Goal: Task Accomplishment & Management: Use online tool/utility

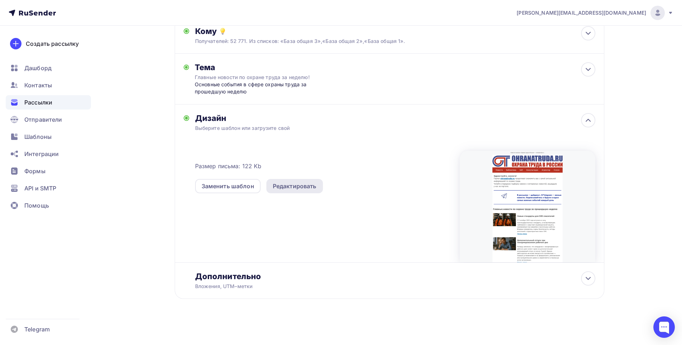
scroll to position [84, 0]
click at [309, 188] on div "Редактировать" at bounding box center [295, 186] width 44 height 9
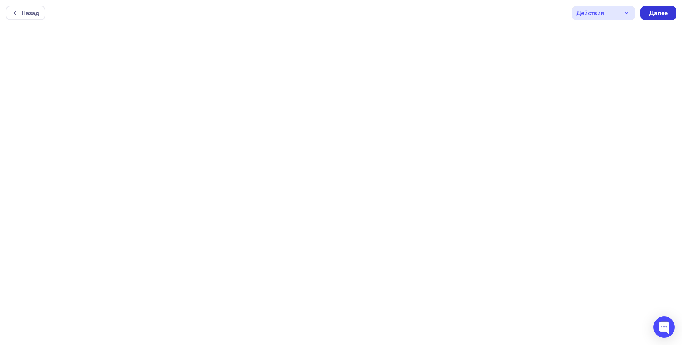
click at [655, 9] on div "Далее" at bounding box center [658, 13] width 36 height 14
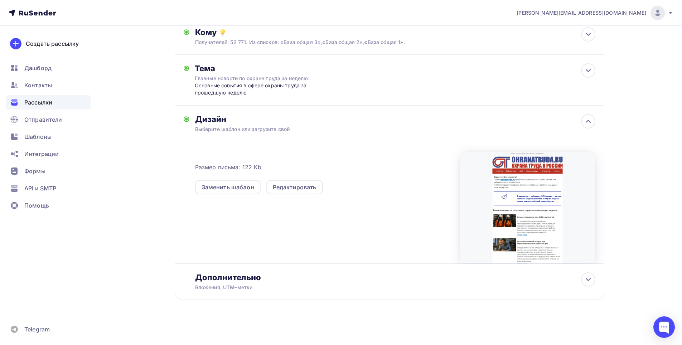
scroll to position [84, 0]
click at [583, 281] on div at bounding box center [588, 278] width 14 height 14
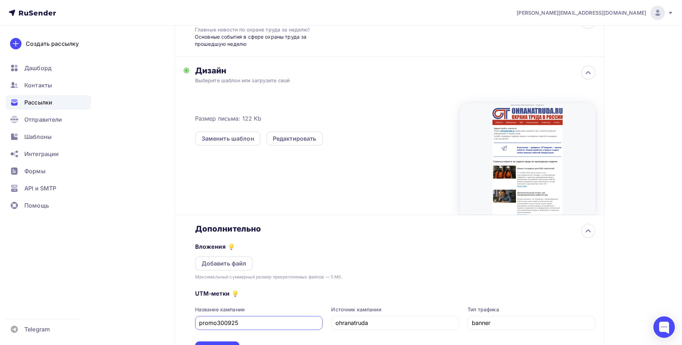
scroll to position [198, 0]
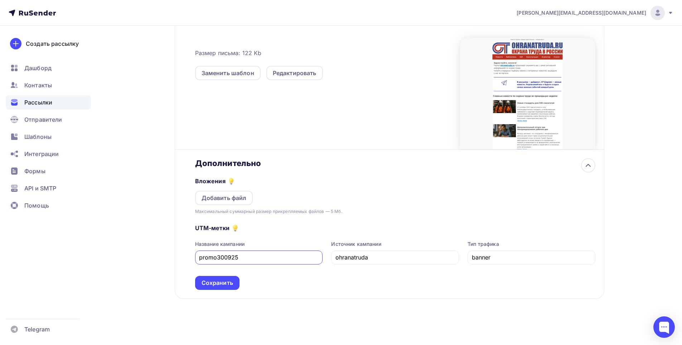
click at [231, 257] on input "promo300925" at bounding box center [259, 257] width 120 height 9
type input "promo141025"
click at [220, 283] on div "Сохранить" at bounding box center [216, 283] width 31 height 8
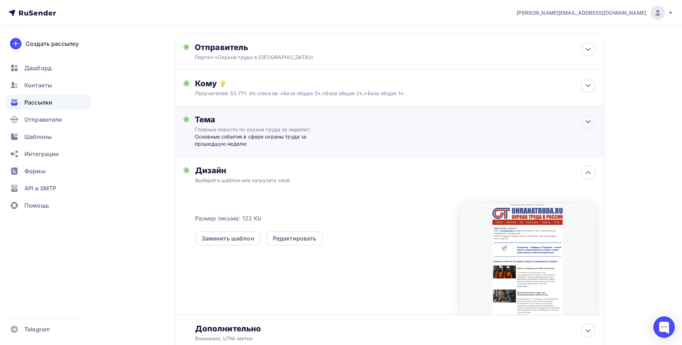
scroll to position [0, 0]
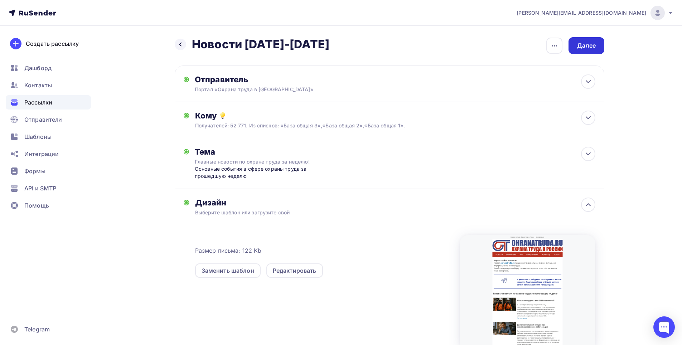
click at [595, 42] on div "Далее" at bounding box center [586, 45] width 36 height 17
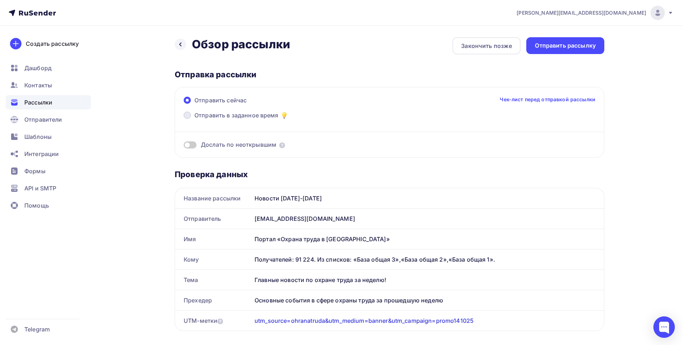
click at [187, 116] on span at bounding box center [187, 115] width 7 height 7
click at [194, 120] on input "Отправить в заданное время" at bounding box center [194, 120] width 0 height 0
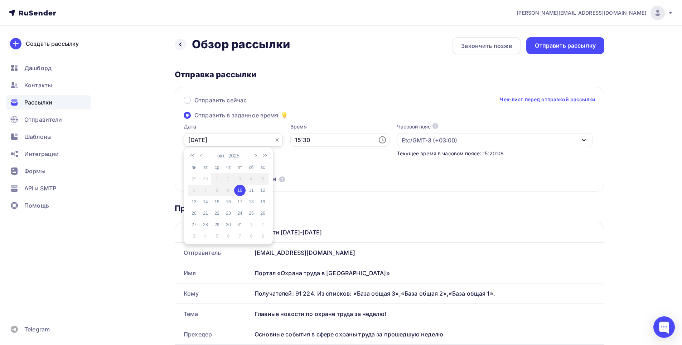
click at [260, 140] on input "[DATE]" at bounding box center [233, 140] width 99 height 14
click at [206, 200] on div "14" at bounding box center [205, 202] width 11 height 6
type input "[DATE]"
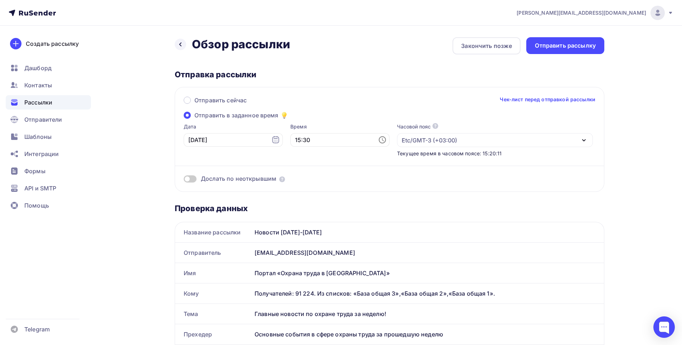
click at [378, 140] on icon at bounding box center [382, 140] width 9 height 9
click at [301, 174] on li "11" at bounding box center [300, 171] width 37 height 11
click at [340, 153] on li "00" at bounding box center [340, 152] width 37 height 11
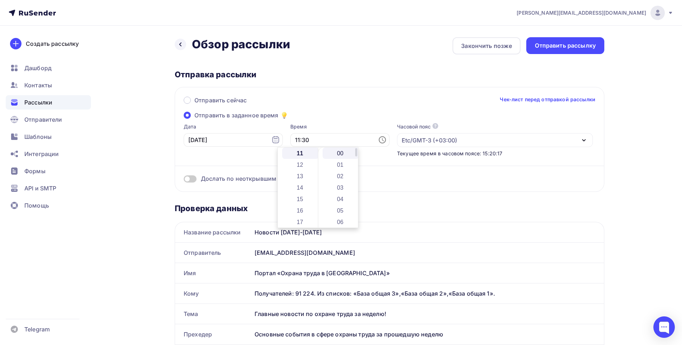
type input "11:00"
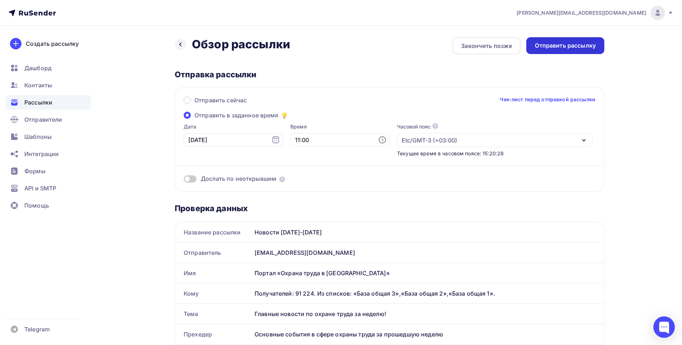
click at [577, 45] on div "Отправить рассылку" at bounding box center [565, 46] width 61 height 8
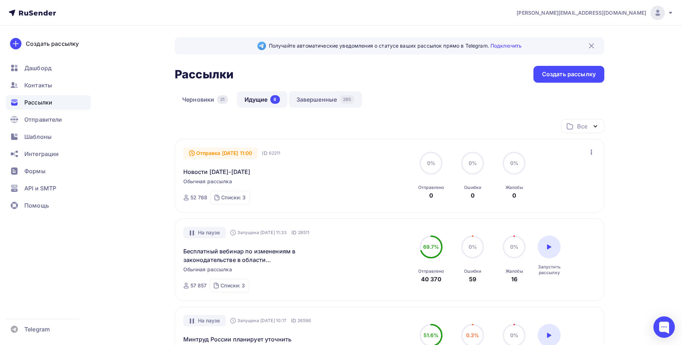
click at [326, 101] on link "Завершенные 285" at bounding box center [325, 99] width 73 height 16
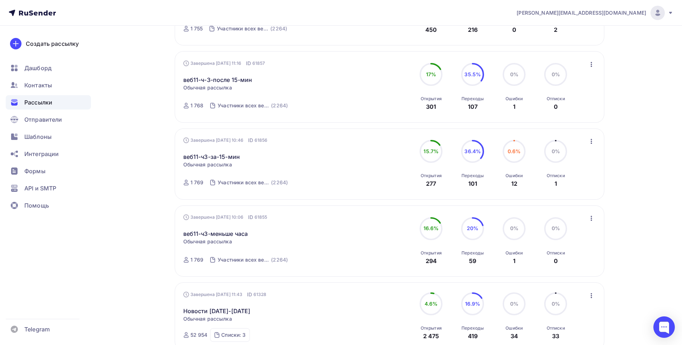
scroll to position [72, 0]
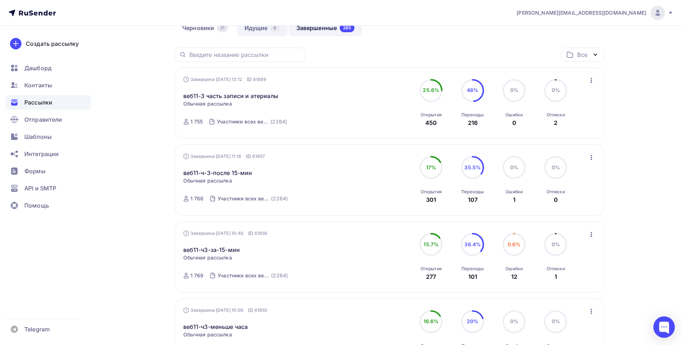
click at [249, 32] on link "Идущие 6" at bounding box center [262, 28] width 50 height 16
